Goal: Task Accomplishment & Management: Use online tool/utility

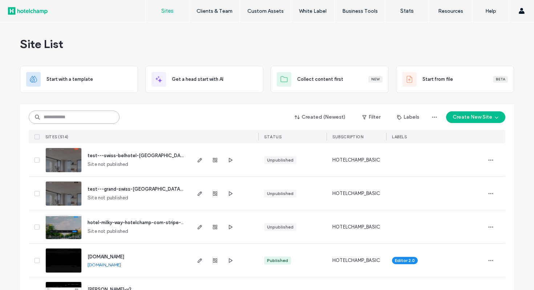
click at [95, 119] on input at bounding box center [74, 117] width 91 height 13
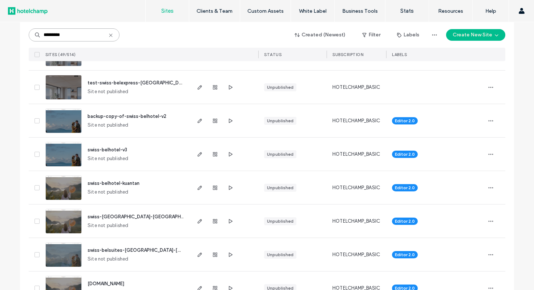
scroll to position [1501, 0]
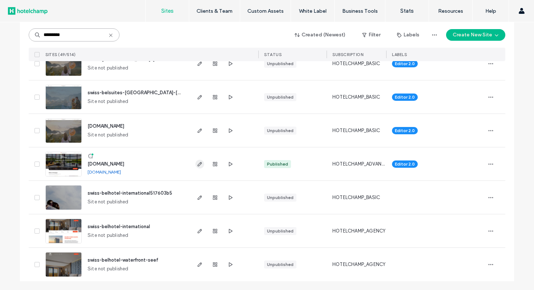
type input "*********"
click at [197, 165] on icon "button" at bounding box center [200, 164] width 6 height 6
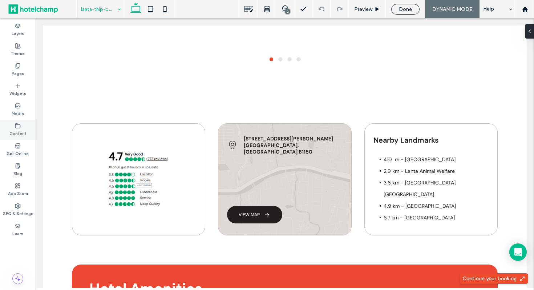
click at [19, 130] on label "Content" at bounding box center [17, 133] width 17 height 8
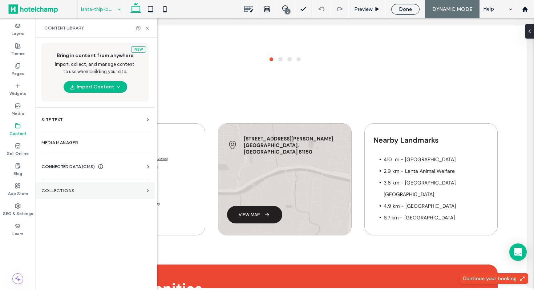
click at [74, 190] on label "Collections" at bounding box center [92, 190] width 103 height 5
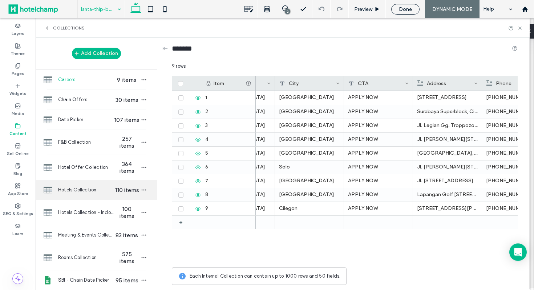
click at [79, 195] on div "Hotels Collection 110 items" at bounding box center [96, 190] width 121 height 20
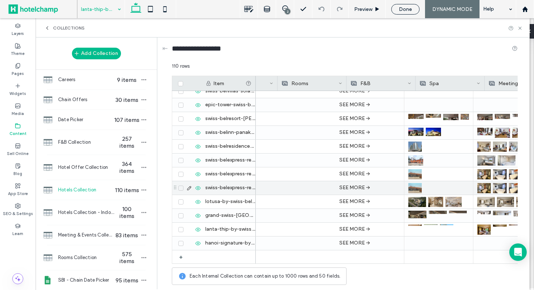
scroll to position [0, 1221]
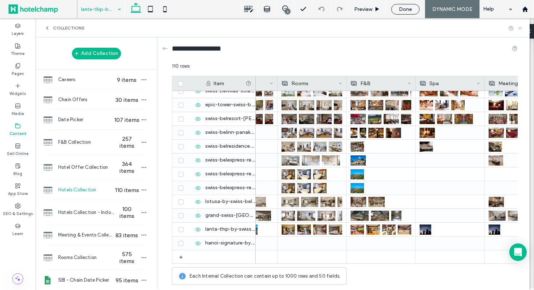
click at [519, 29] on use at bounding box center [520, 28] width 3 height 3
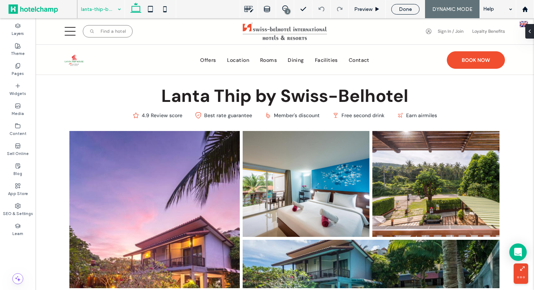
scroll to position [0, 0]
click at [110, 11] on div at bounding box center [267, 145] width 534 height 290
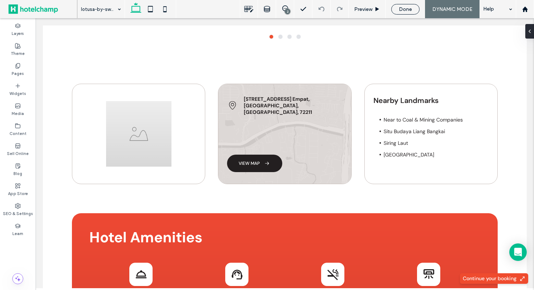
scroll to position [655, 0]
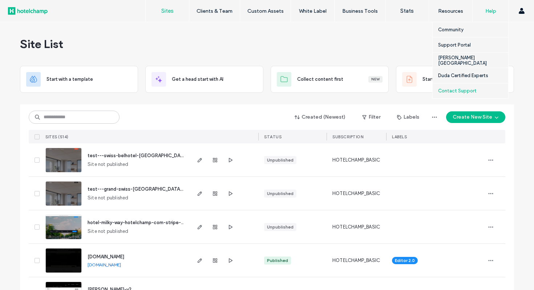
click at [464, 91] on label "Contact Support" at bounding box center [457, 90] width 39 height 5
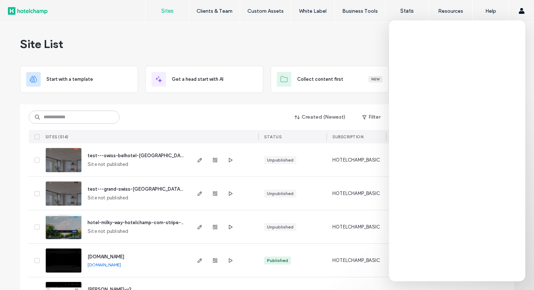
click at [338, 61] on div "Site List" at bounding box center [267, 44] width 494 height 44
click at [489, 11] on label "Help" at bounding box center [491, 11] width 11 height 6
click at [489, 17] on div "Help" at bounding box center [491, 11] width 36 height 22
click at [493, 14] on div "Help" at bounding box center [491, 11] width 36 height 22
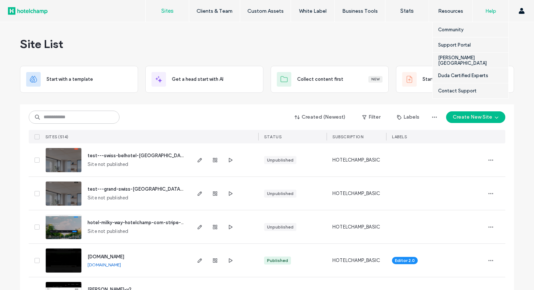
click at [492, 12] on label "Help" at bounding box center [491, 11] width 11 height 6
click at [455, 86] on div "Contact Support" at bounding box center [473, 90] width 70 height 15
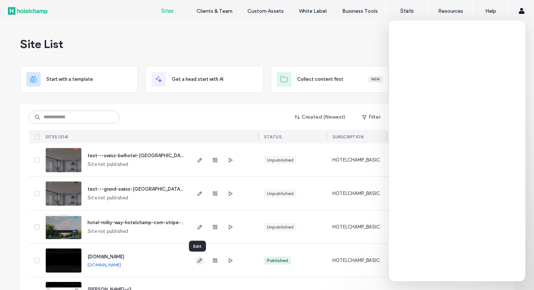
click at [198, 260] on use "button" at bounding box center [200, 260] width 4 height 4
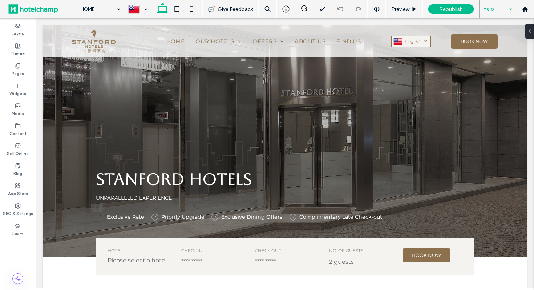
click at [492, 11] on div "Help" at bounding box center [498, 9] width 36 height 18
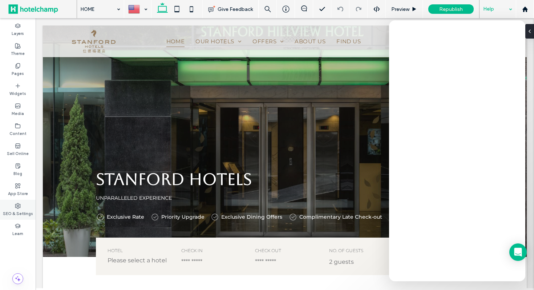
click at [17, 212] on label "SEO & Settings" at bounding box center [18, 213] width 30 height 8
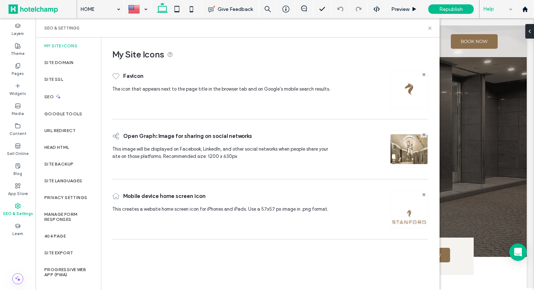
click at [409, 98] on div at bounding box center [409, 89] width 38 height 38
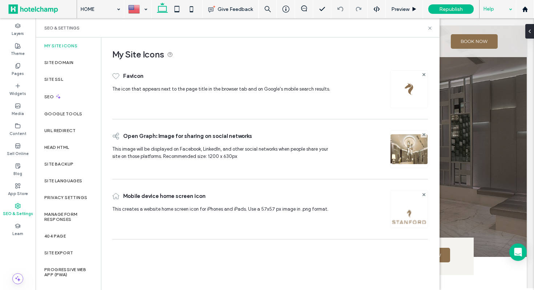
click at [409, 92] on img at bounding box center [409, 89] width 12 height 12
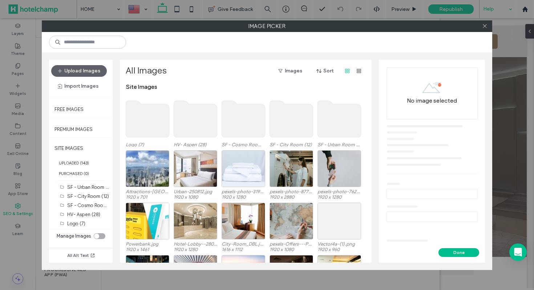
click at [142, 119] on use at bounding box center [147, 119] width 43 height 36
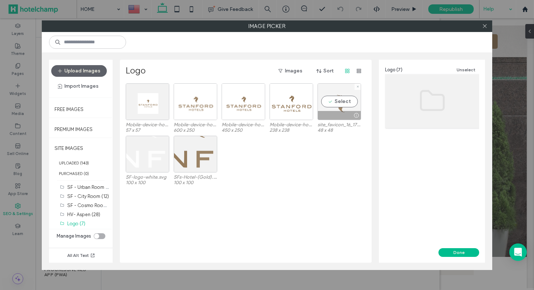
click at [330, 114] on div at bounding box center [339, 115] width 43 height 9
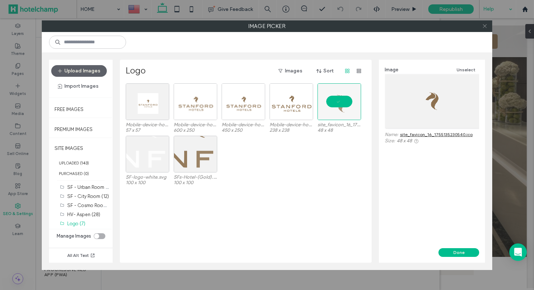
click at [483, 28] on icon at bounding box center [484, 25] width 5 height 5
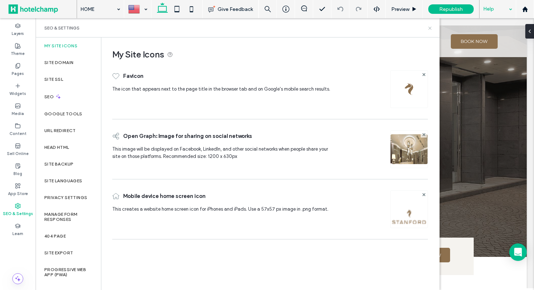
click at [429, 29] on use at bounding box center [430, 28] width 3 height 3
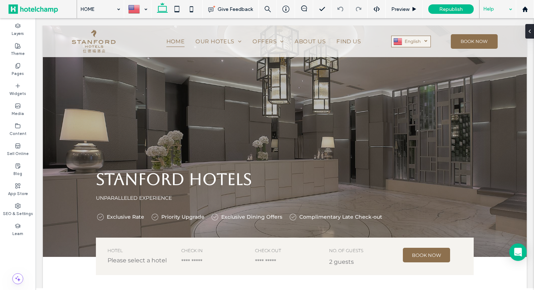
click at [502, 3] on div "Help" at bounding box center [498, 9] width 36 height 18
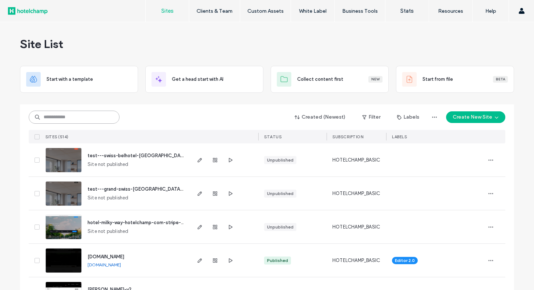
click at [80, 117] on input at bounding box center [74, 117] width 91 height 13
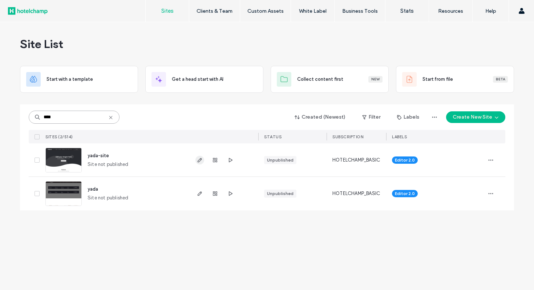
type input "****"
click at [200, 160] on icon "button" at bounding box center [200, 160] width 6 height 6
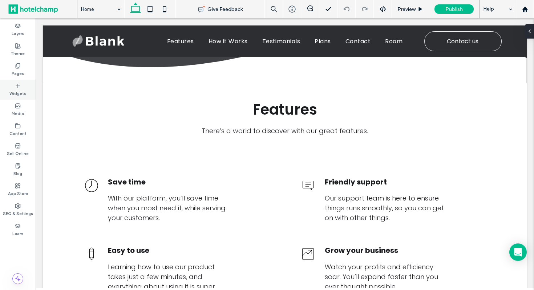
click at [15, 91] on label "Widgets" at bounding box center [17, 93] width 17 height 8
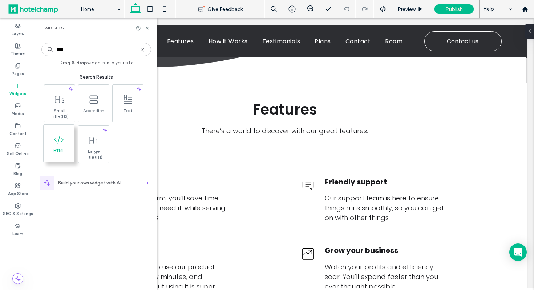
type input "****"
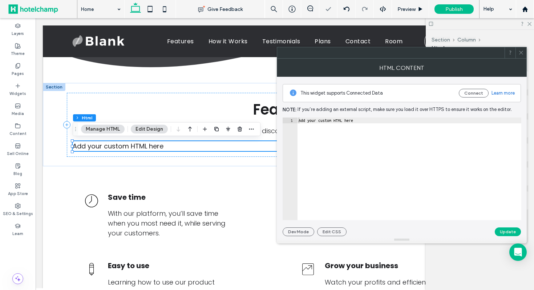
click at [343, 123] on div "Add your custom HTML here" at bounding box center [409, 174] width 224 height 114
paste textarea "**********"
type textarea "**********"
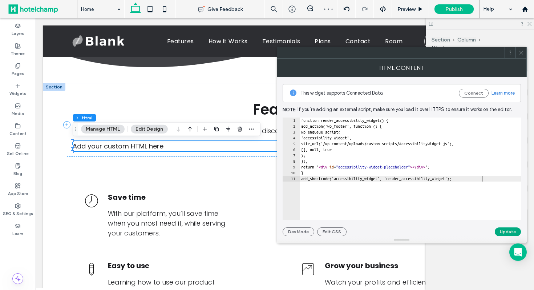
click at [515, 232] on button "Update" at bounding box center [508, 231] width 26 height 9
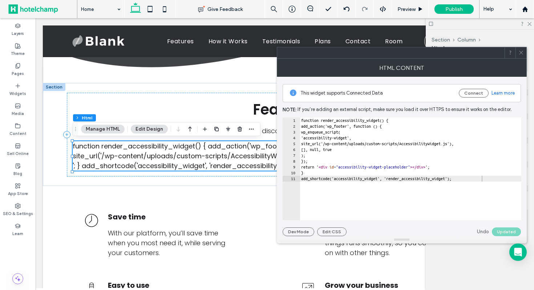
click at [521, 53] on icon at bounding box center [521, 52] width 5 height 5
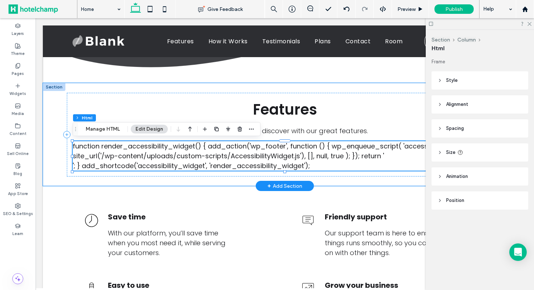
click at [319, 161] on div "function render_accessibility_widget() { add_action('wp_footer', function () { …" at bounding box center [285, 155] width 425 height 29
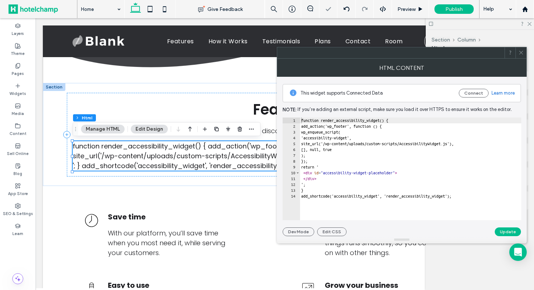
click at [369, 160] on div "function render_accessibility_widget() { add_action('wp_footer', function () { …" at bounding box center [412, 174] width 224 height 114
type textarea "**********"
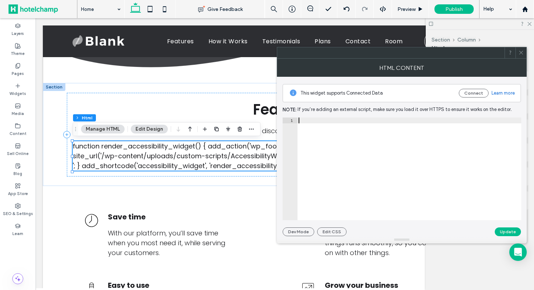
click at [522, 52] on icon at bounding box center [521, 52] width 5 height 5
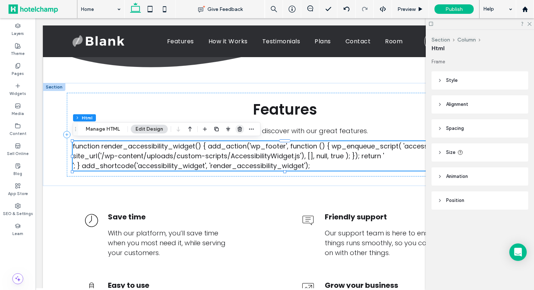
click at [238, 132] on icon "button" at bounding box center [240, 129] width 6 height 6
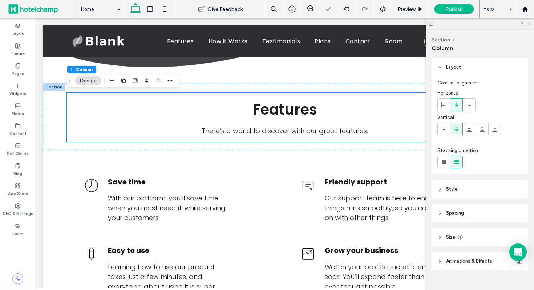
click at [530, 24] on icon at bounding box center [529, 23] width 5 height 5
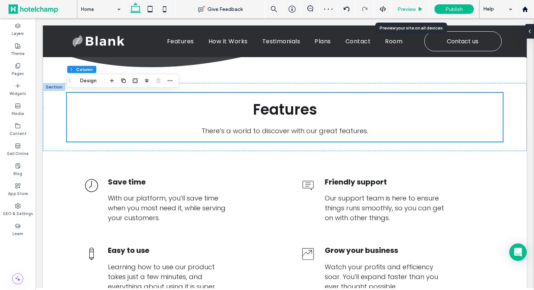
click at [408, 11] on span "Preview" at bounding box center [407, 9] width 18 height 6
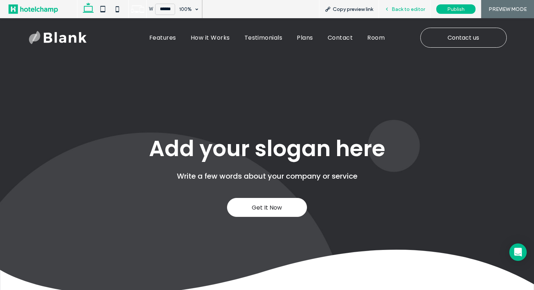
click at [395, 11] on span "Back to editor" at bounding box center [408, 9] width 33 height 6
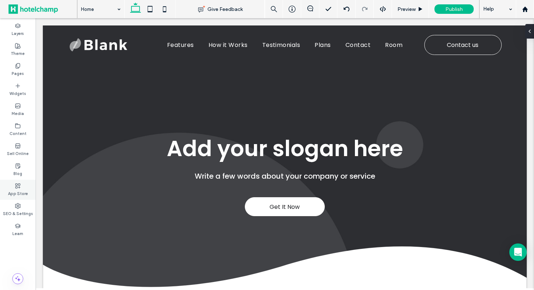
click at [15, 189] on label "App Store" at bounding box center [18, 193] width 20 height 8
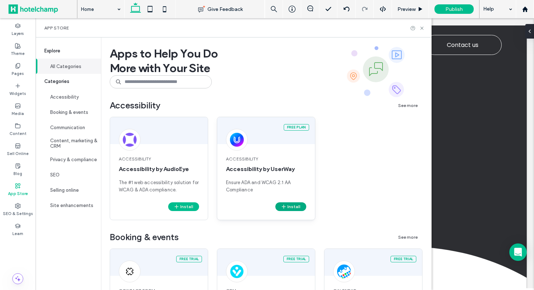
click at [295, 210] on button "Install" at bounding box center [291, 206] width 31 height 9
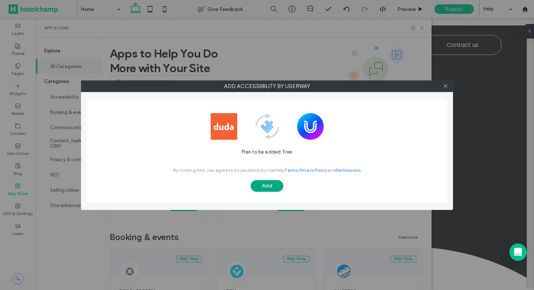
click at [266, 185] on button "Add" at bounding box center [267, 186] width 33 height 12
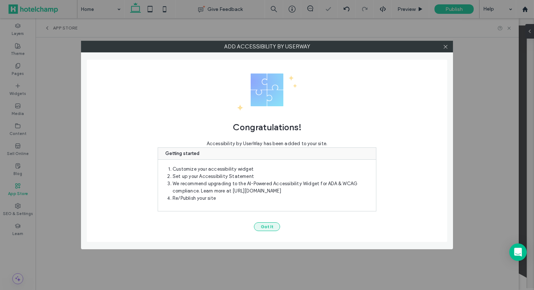
click at [264, 224] on button "Got It" at bounding box center [267, 226] width 26 height 9
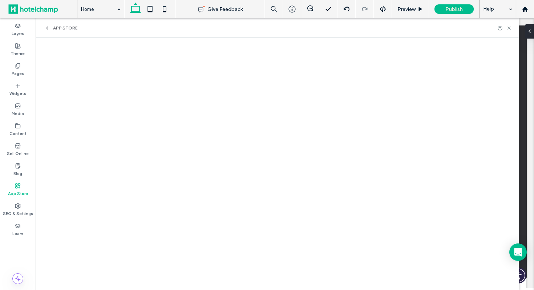
click at [50, 28] on div "App Store" at bounding box center [60, 28] width 33 height 6
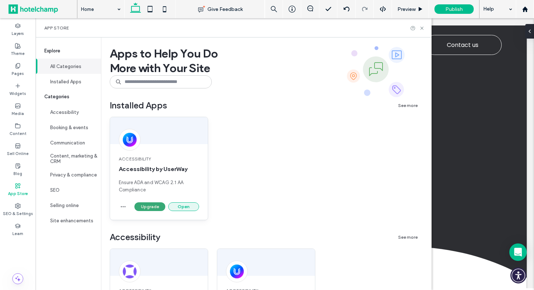
click at [189, 205] on button "Open" at bounding box center [183, 206] width 31 height 9
